Goal: Task Accomplishment & Management: Use online tool/utility

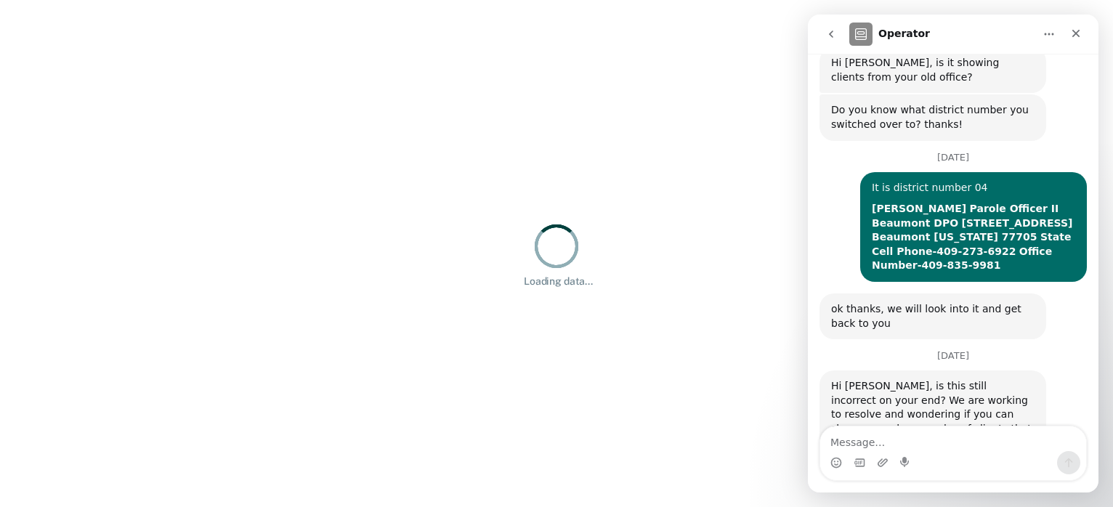
scroll to position [375, 0]
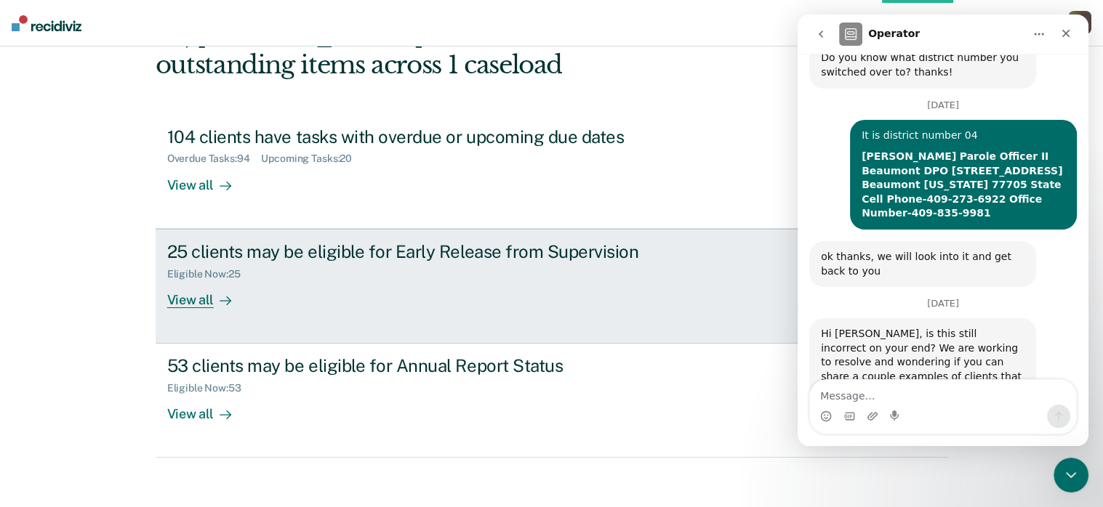
scroll to position [110, 0]
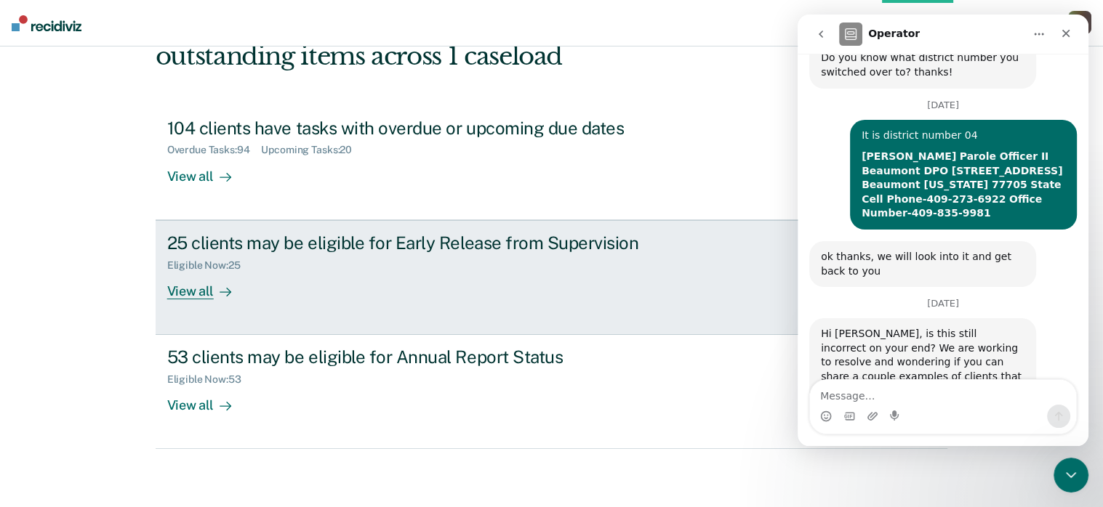
click at [480, 251] on div "25 clients may be eligible for Early Release from Supervision" at bounding box center [422, 243] width 510 height 21
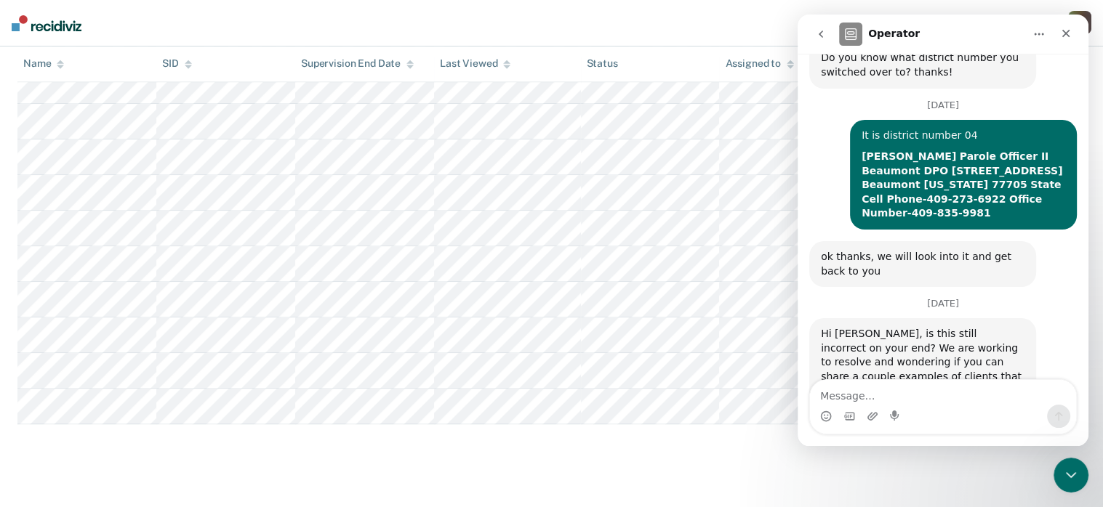
scroll to position [853, 0]
click at [827, 36] on button "go back" at bounding box center [821, 34] width 28 height 28
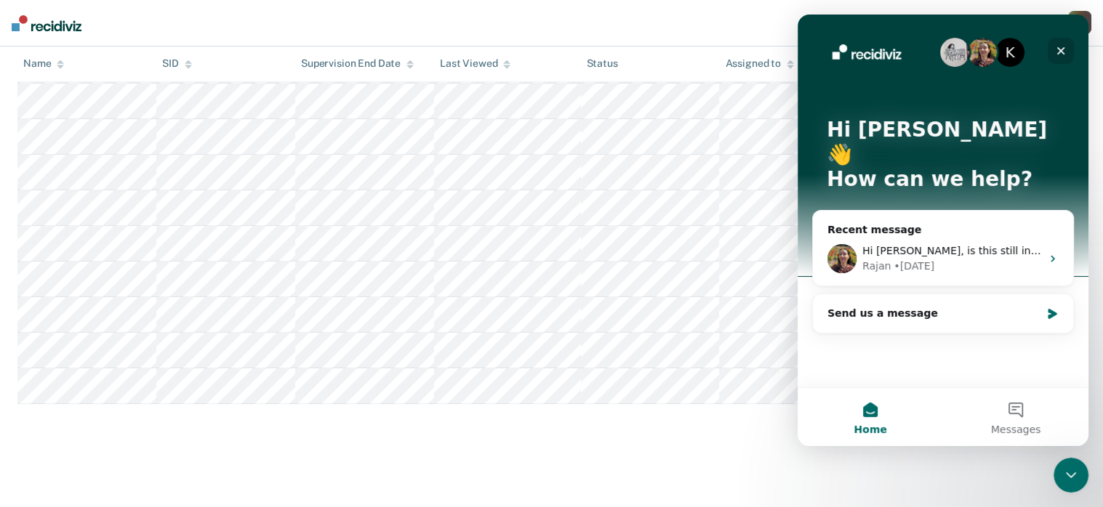
click at [1059, 44] on div "Close" at bounding box center [1060, 51] width 26 height 26
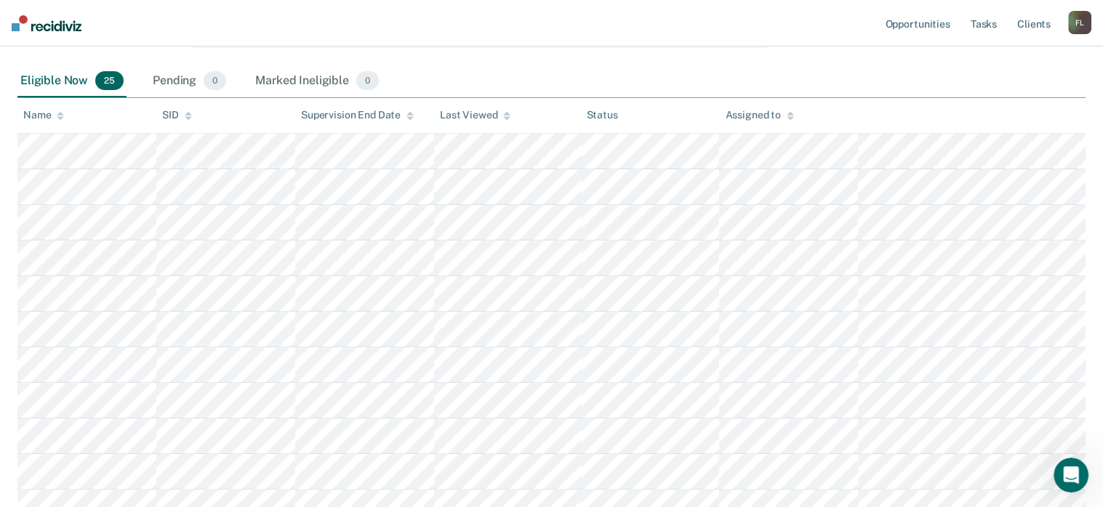
scroll to position [199, 0]
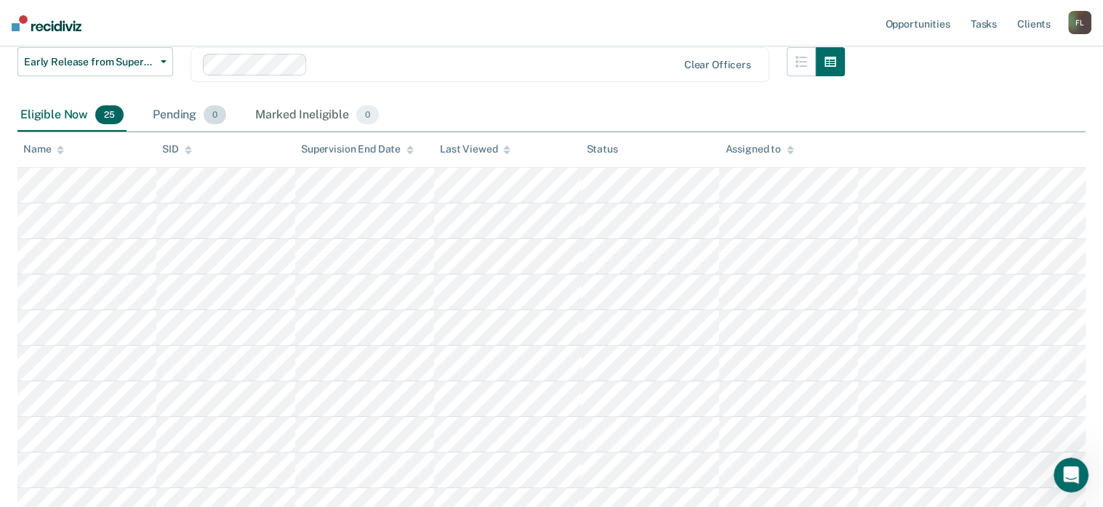
click at [162, 113] on div "Pending 0" at bounding box center [189, 116] width 79 height 32
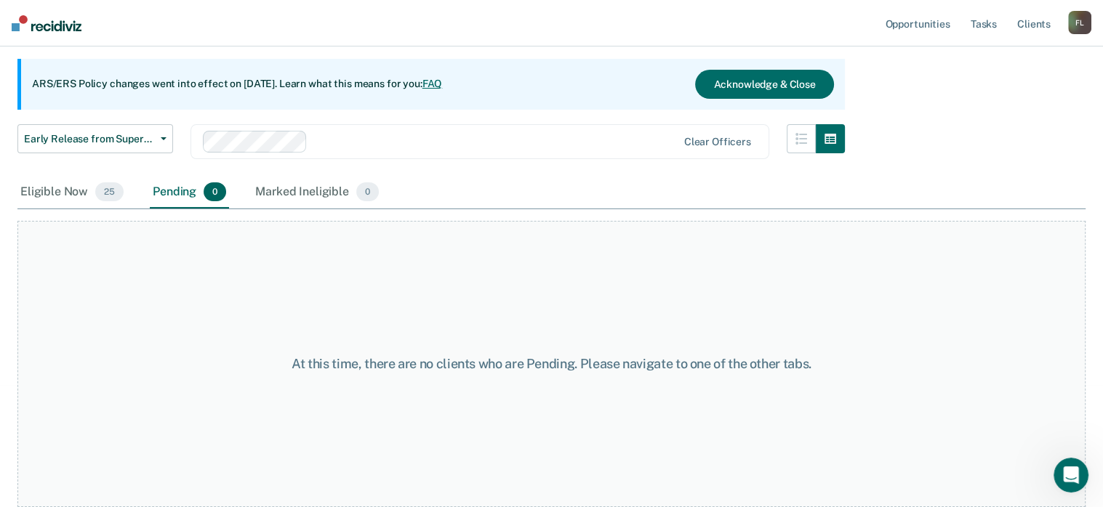
scroll to position [121, 0]
click at [258, 190] on div "Marked Ineligible 0" at bounding box center [316, 194] width 129 height 32
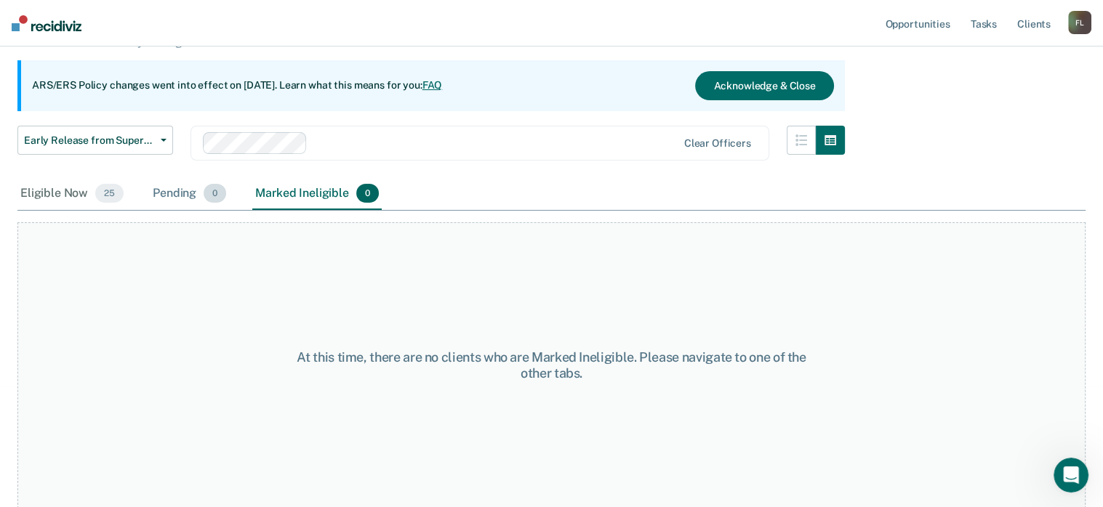
click at [185, 193] on div "Pending 0" at bounding box center [189, 194] width 79 height 32
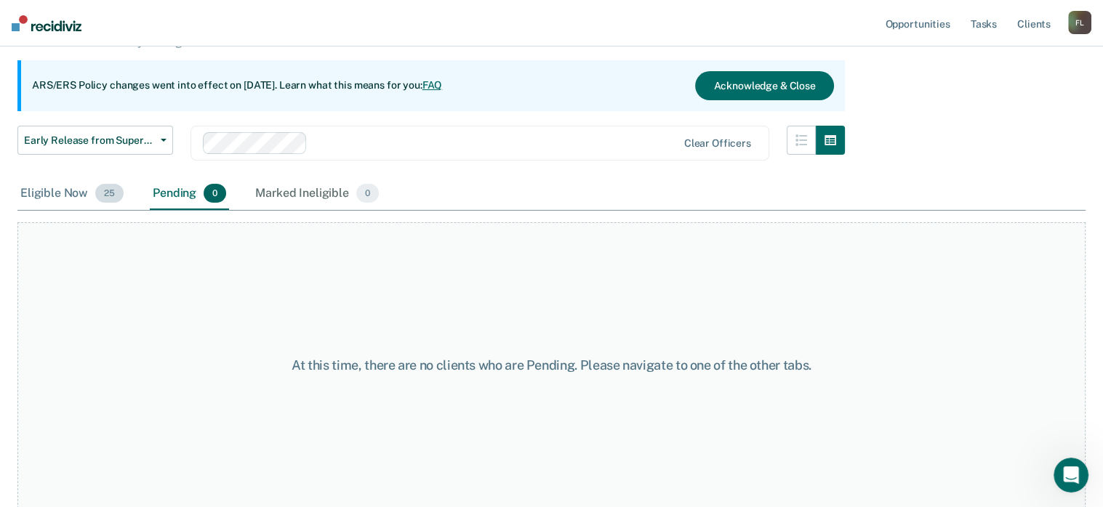
click at [71, 185] on div "Eligible Now 25" at bounding box center [71, 194] width 109 height 32
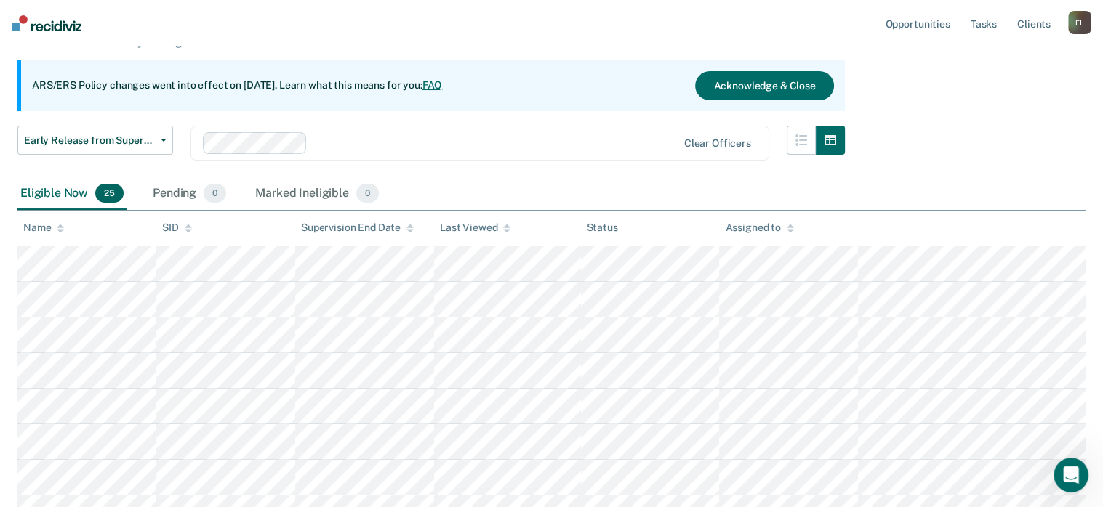
scroll to position [110, 0]
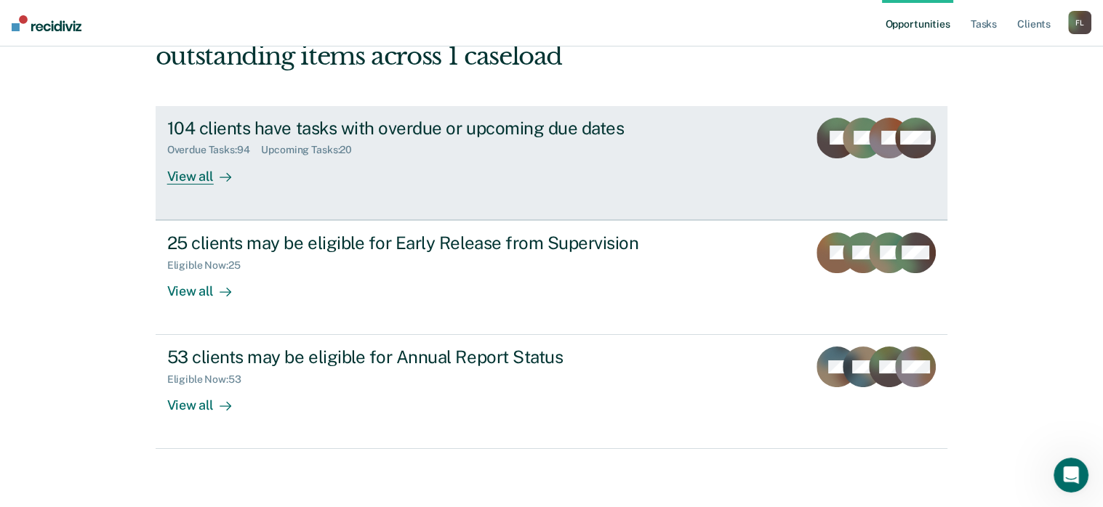
click at [337, 147] on div "Upcoming Tasks : 20" at bounding box center [312, 150] width 102 height 12
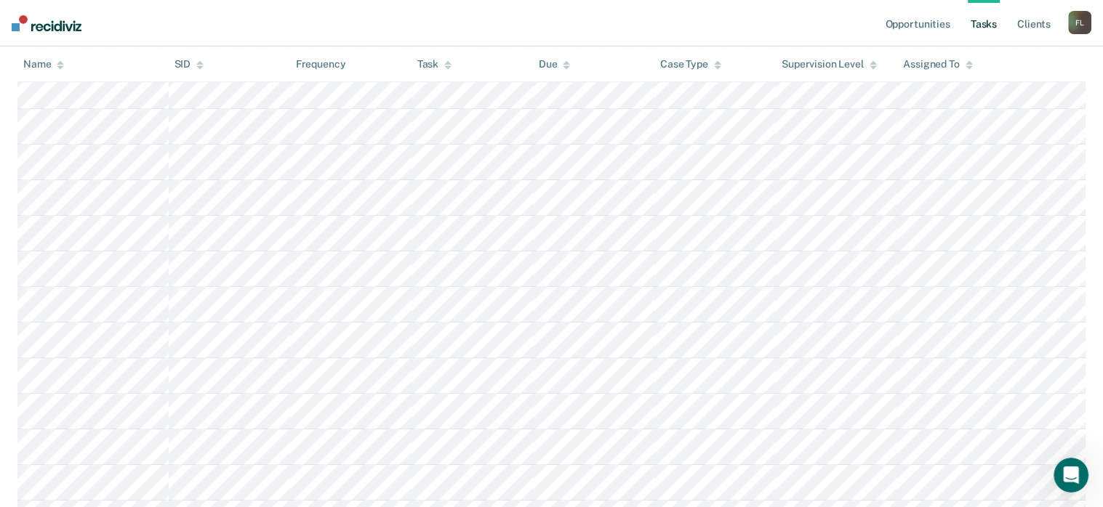
scroll to position [1599, 0]
